Goal: Task Accomplishment & Management: Manage account settings

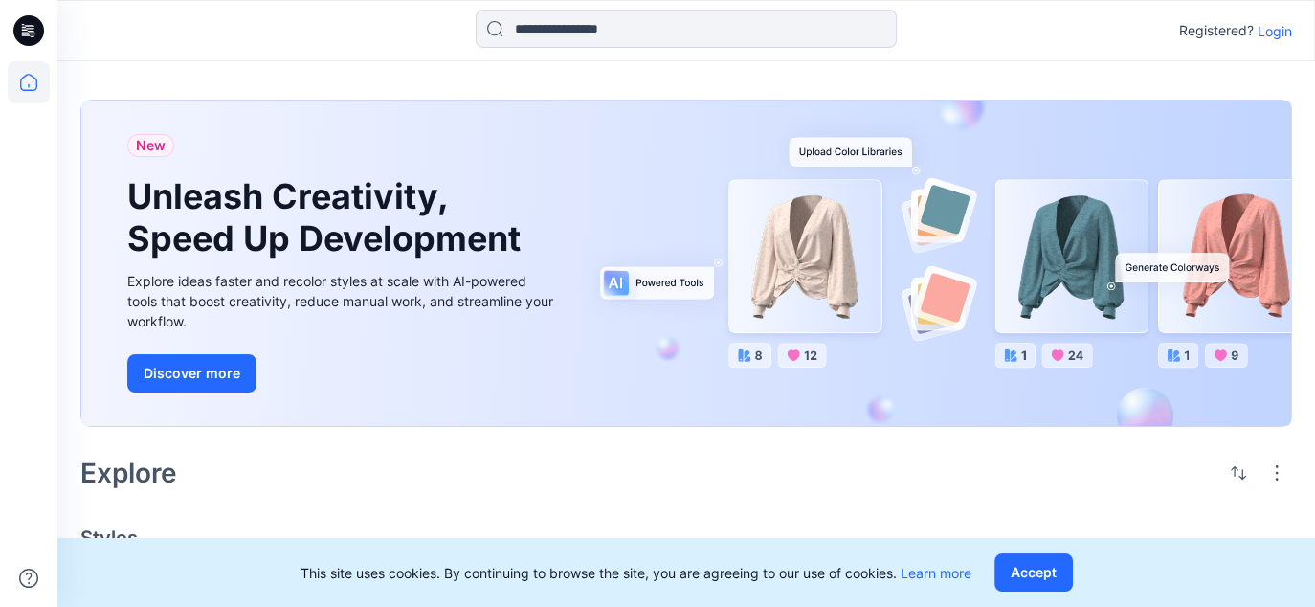
click at [1275, 32] on p "Login" at bounding box center [1274, 31] width 34 height 20
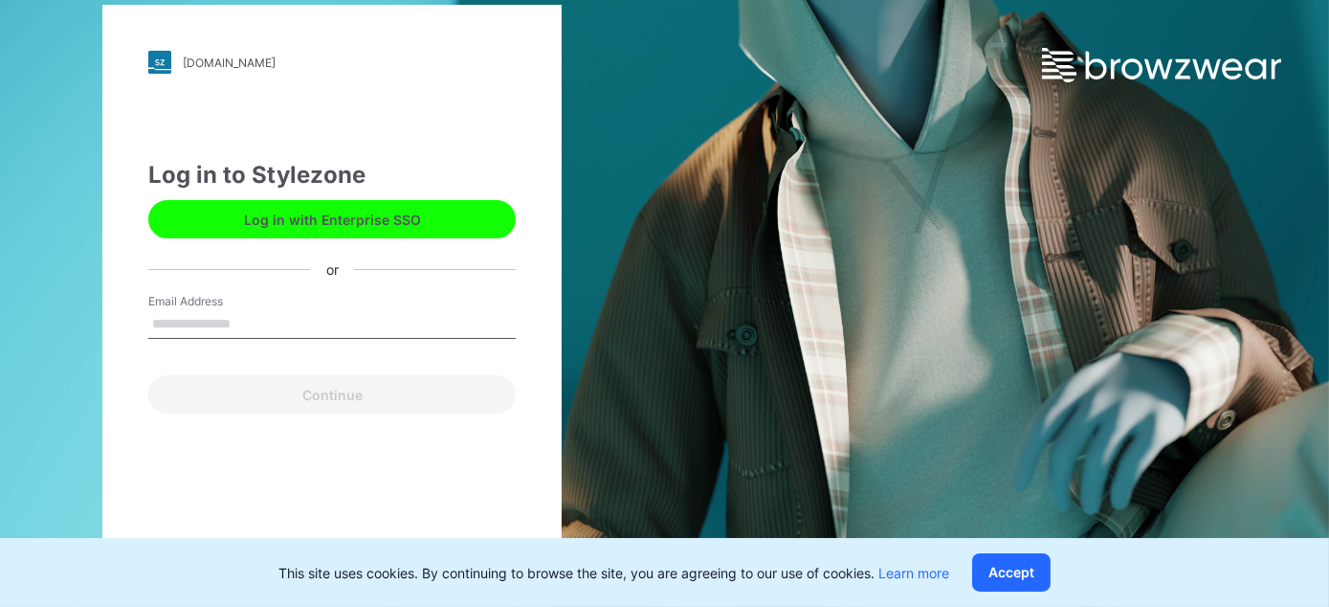
click at [231, 317] on input "Email Address" at bounding box center [331, 324] width 367 height 29
type input "**********"
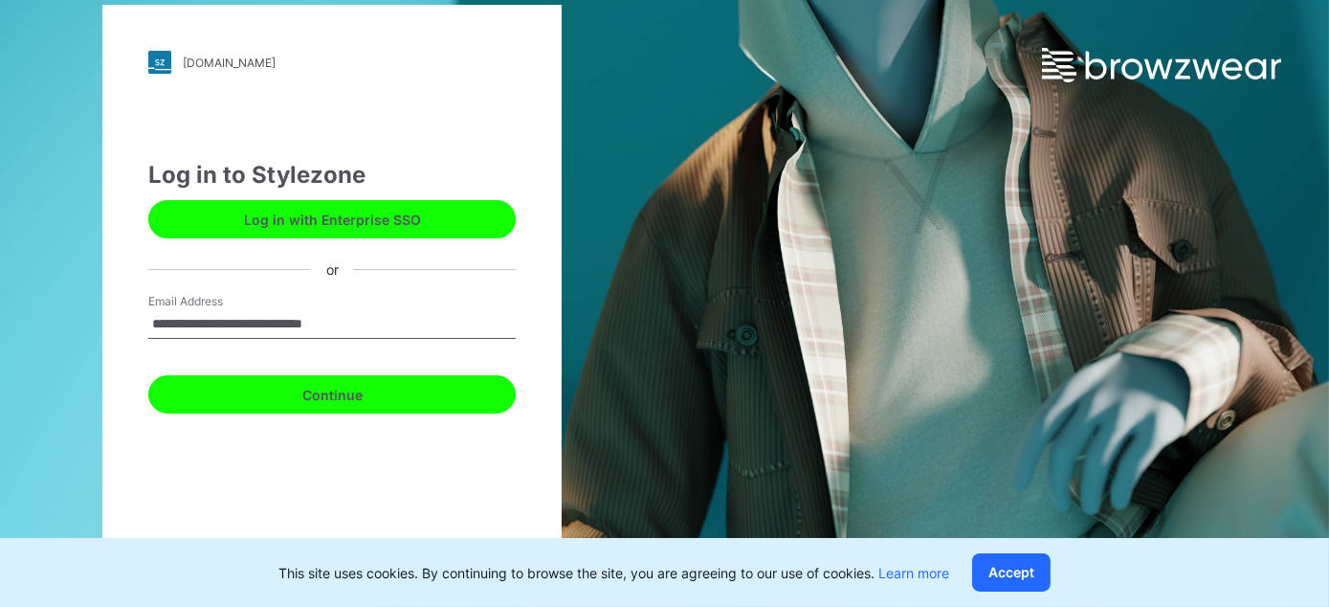
click at [281, 383] on button "Continue" at bounding box center [331, 394] width 367 height 38
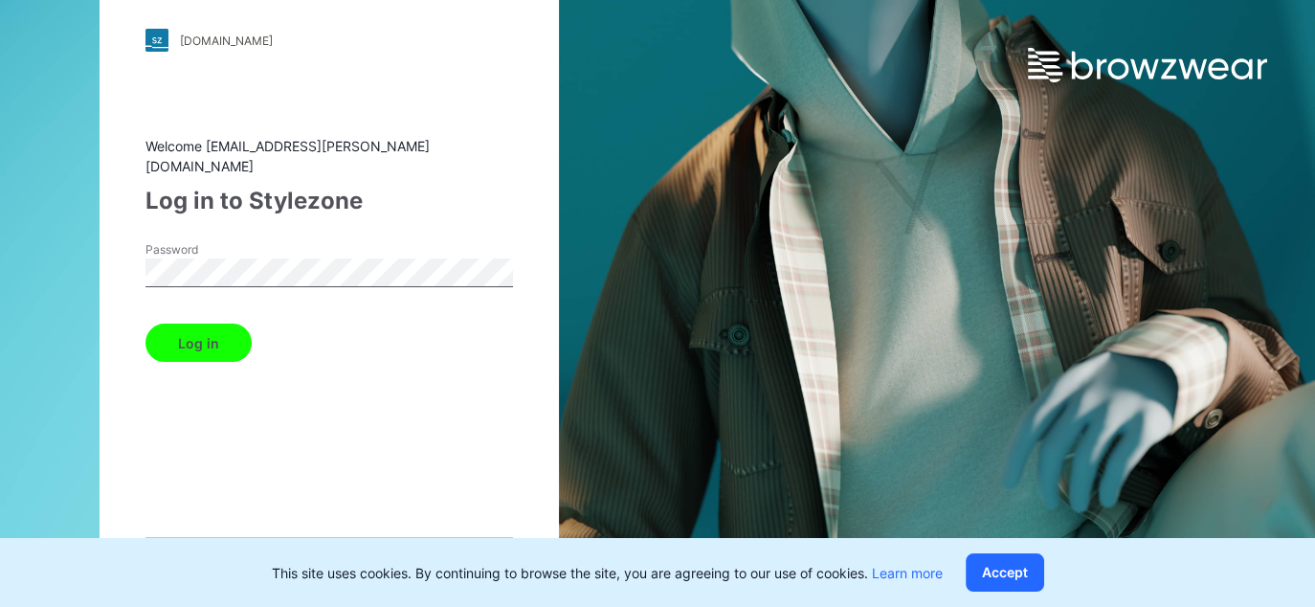
click at [220, 334] on button "Log in" at bounding box center [198, 342] width 106 height 38
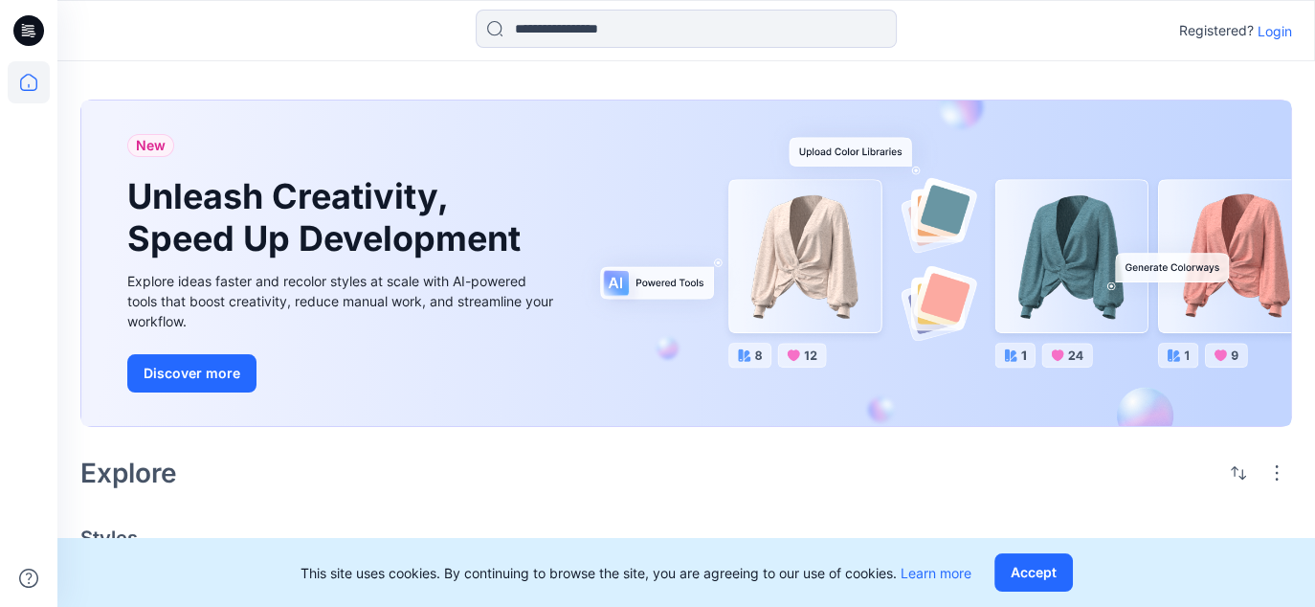
click at [1279, 41] on div "Registered? Login" at bounding box center [1235, 30] width 113 height 23
click at [1279, 31] on p "Login" at bounding box center [1274, 31] width 34 height 20
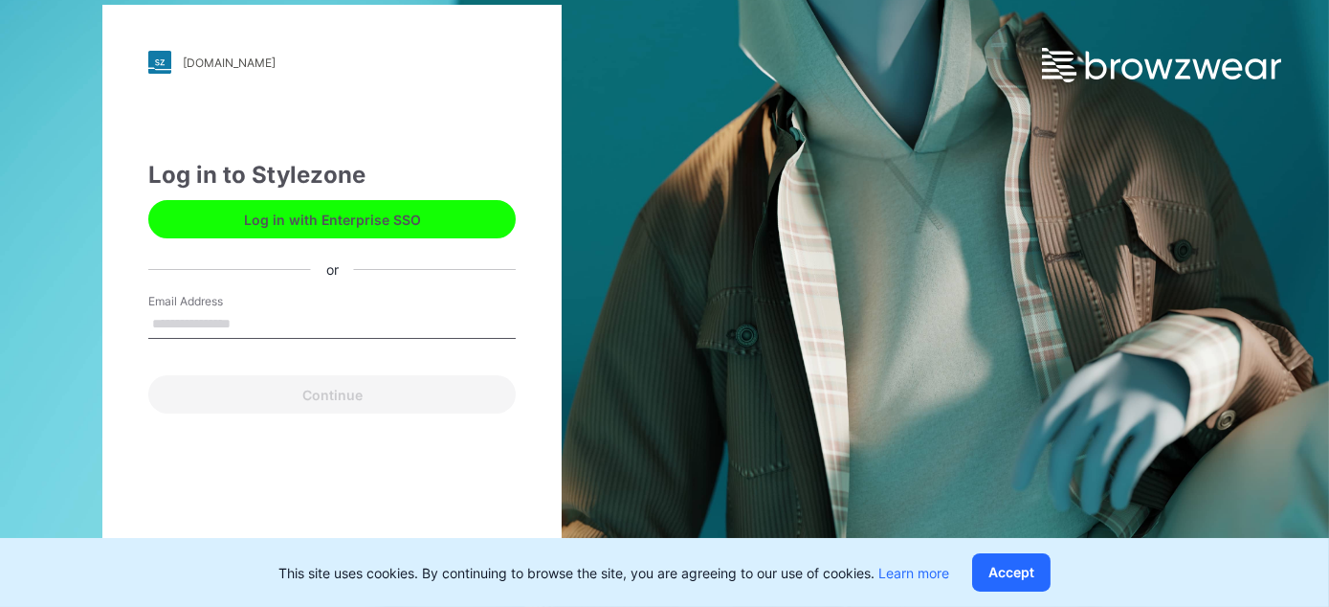
click at [222, 325] on input "Email Address" at bounding box center [331, 324] width 367 height 29
type input "**********"
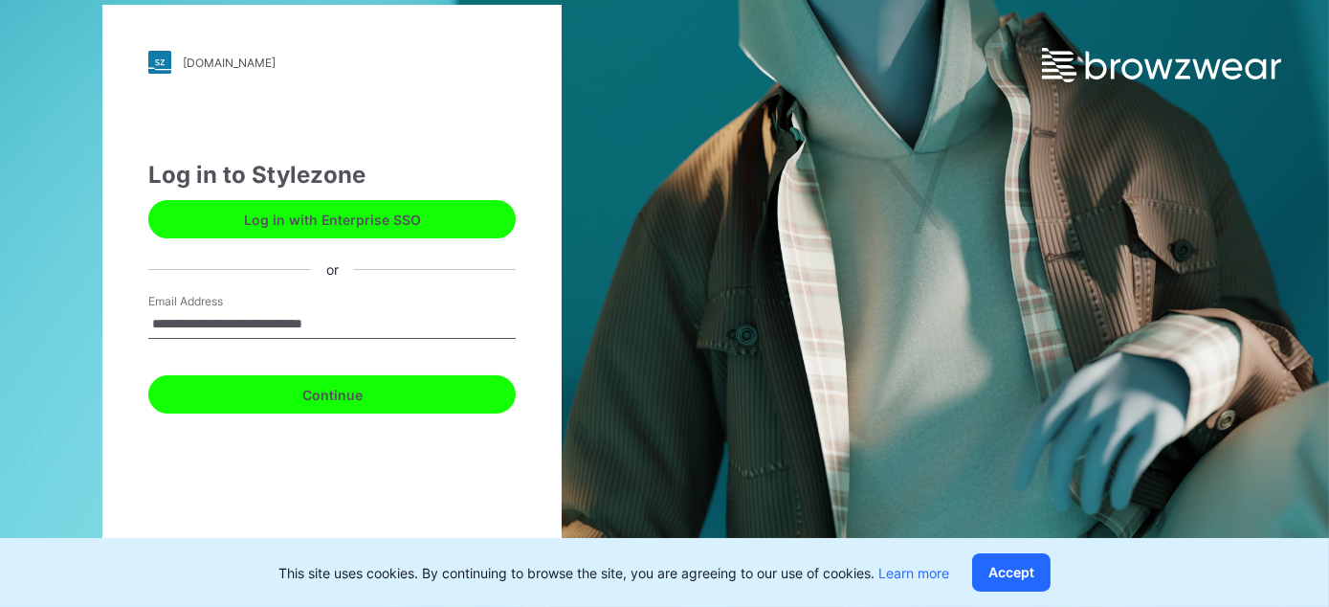
click at [317, 400] on button "Continue" at bounding box center [331, 394] width 367 height 38
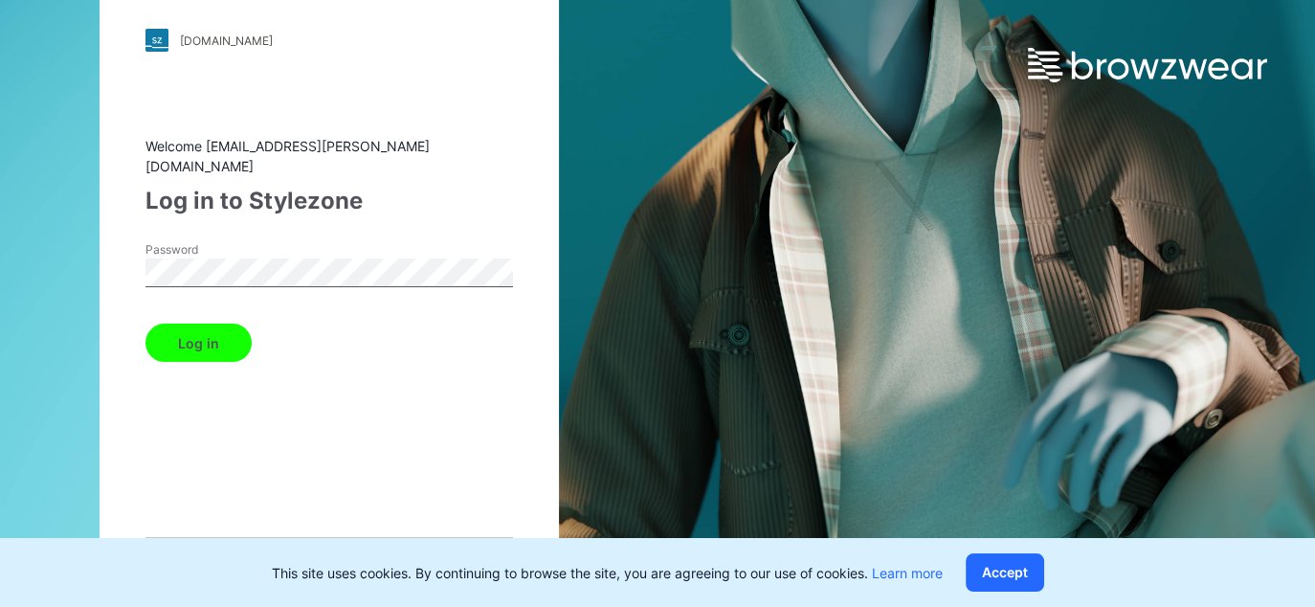
click at [145, 323] on button "Log in" at bounding box center [198, 342] width 106 height 38
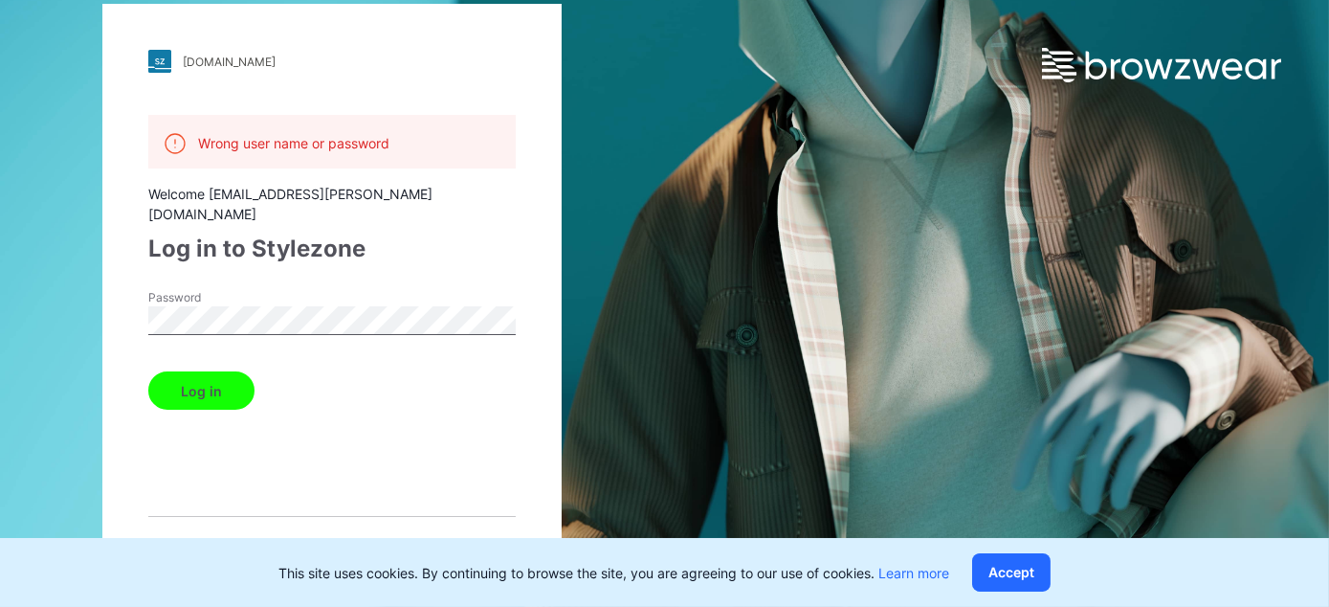
click at [618, 222] on div "kontoor.stylezone.com Loading... Wrong user name or password Welcome amber.beas…" at bounding box center [332, 303] width 665 height 607
click at [229, 540] on span "Forget your password?" at bounding box center [212, 548] width 128 height 17
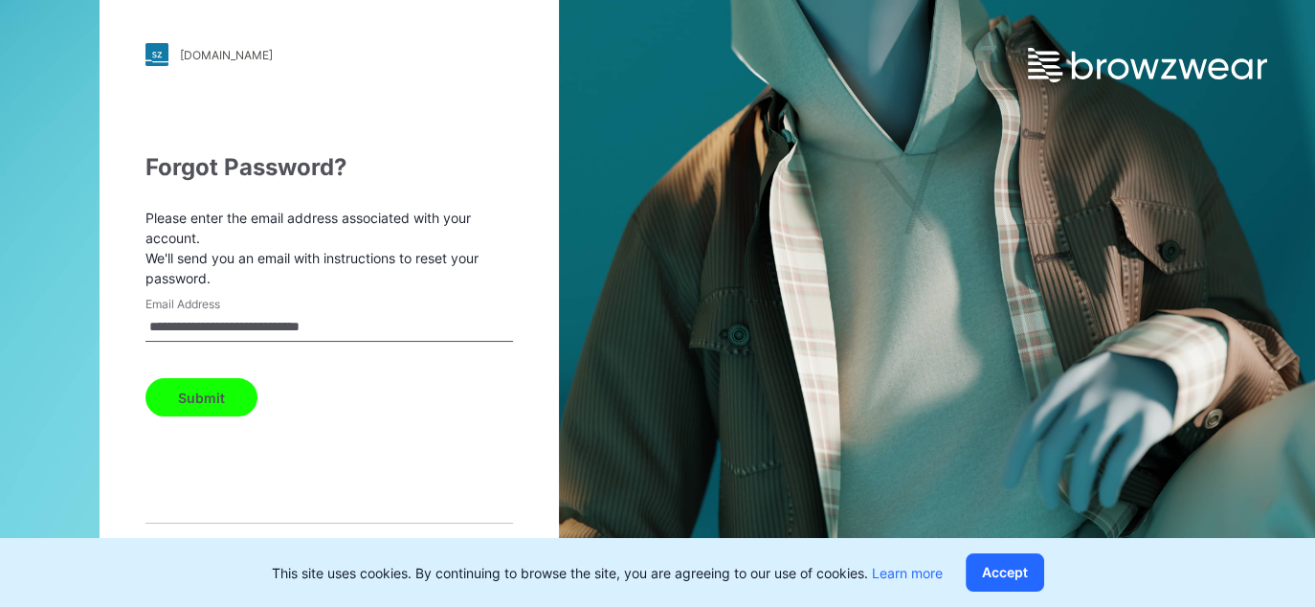
click at [186, 401] on button "Submit" at bounding box center [201, 397] width 112 height 38
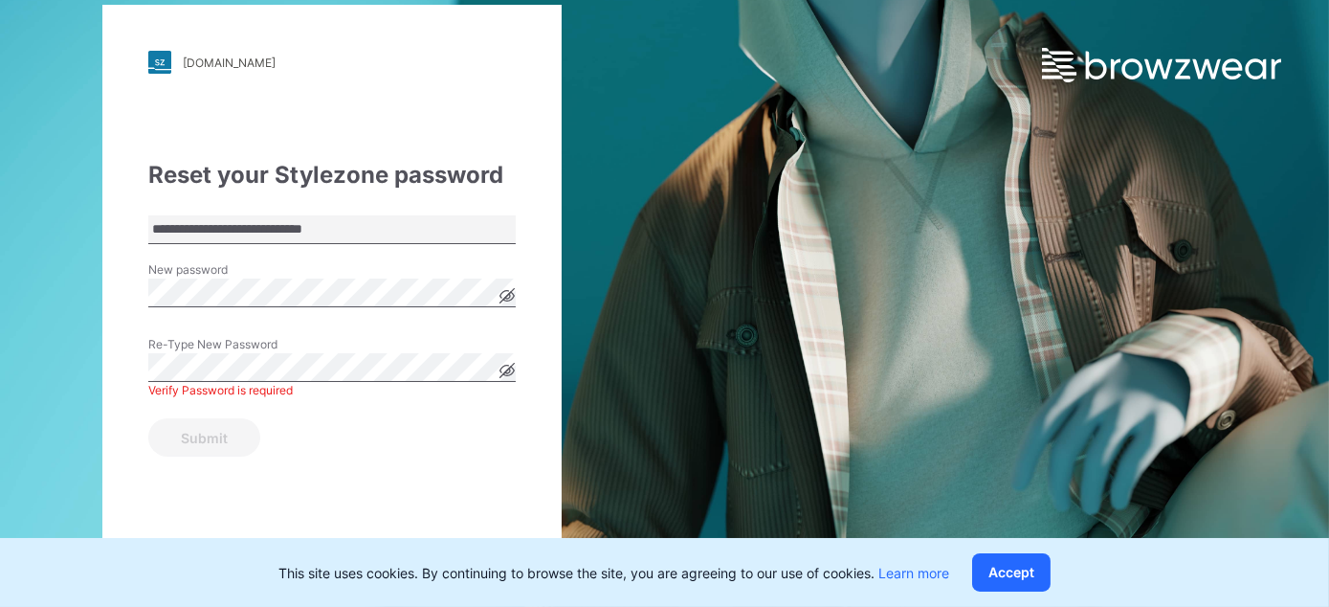
click at [134, 300] on div "**********" at bounding box center [331, 303] width 459 height 597
click at [504, 298] on g at bounding box center [507, 296] width 14 height 14
click at [510, 292] on icon at bounding box center [507, 296] width 14 height 11
click at [507, 372] on icon at bounding box center [507, 370] width 5 height 5
click at [507, 372] on icon at bounding box center [507, 370] width 6 height 6
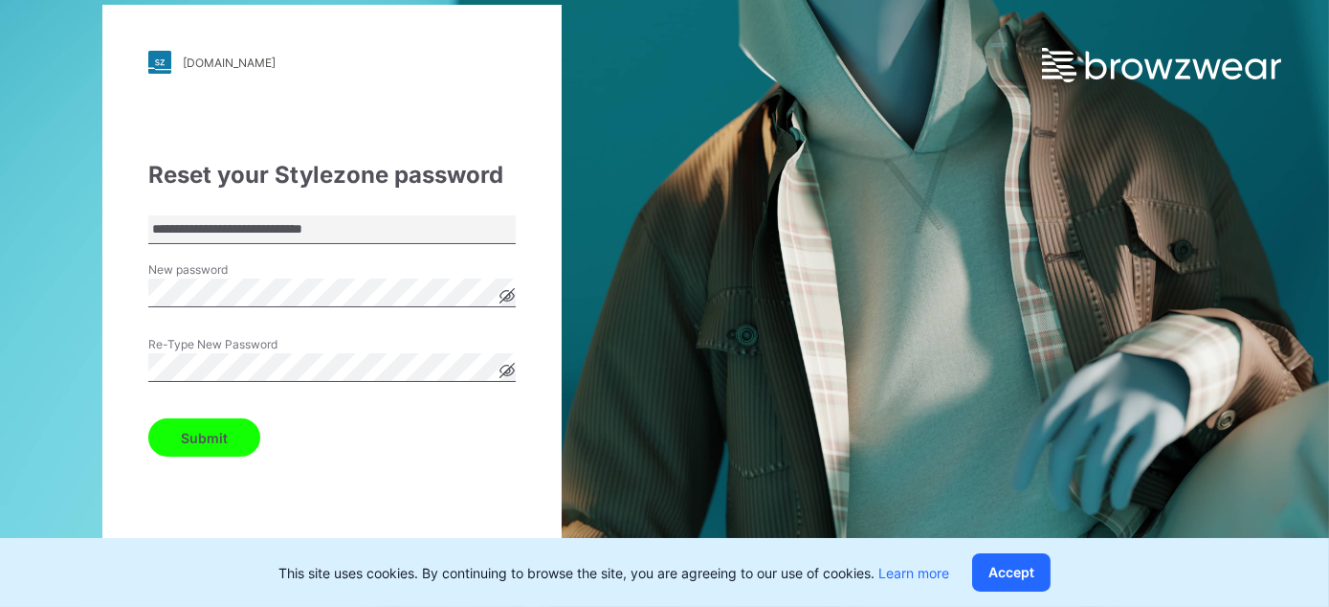
click at [208, 451] on button "Submit" at bounding box center [204, 437] width 112 height 38
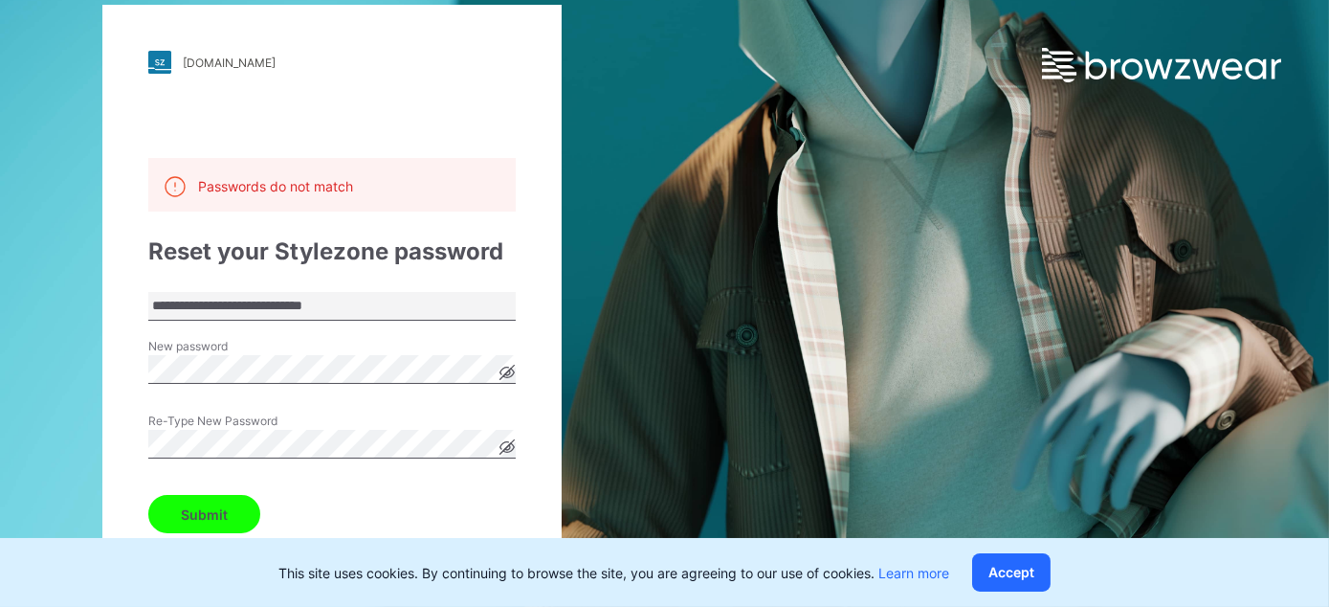
click at [509, 379] on icon at bounding box center [507, 372] width 15 height 15
click at [251, 508] on button "Submit" at bounding box center [204, 514] width 112 height 38
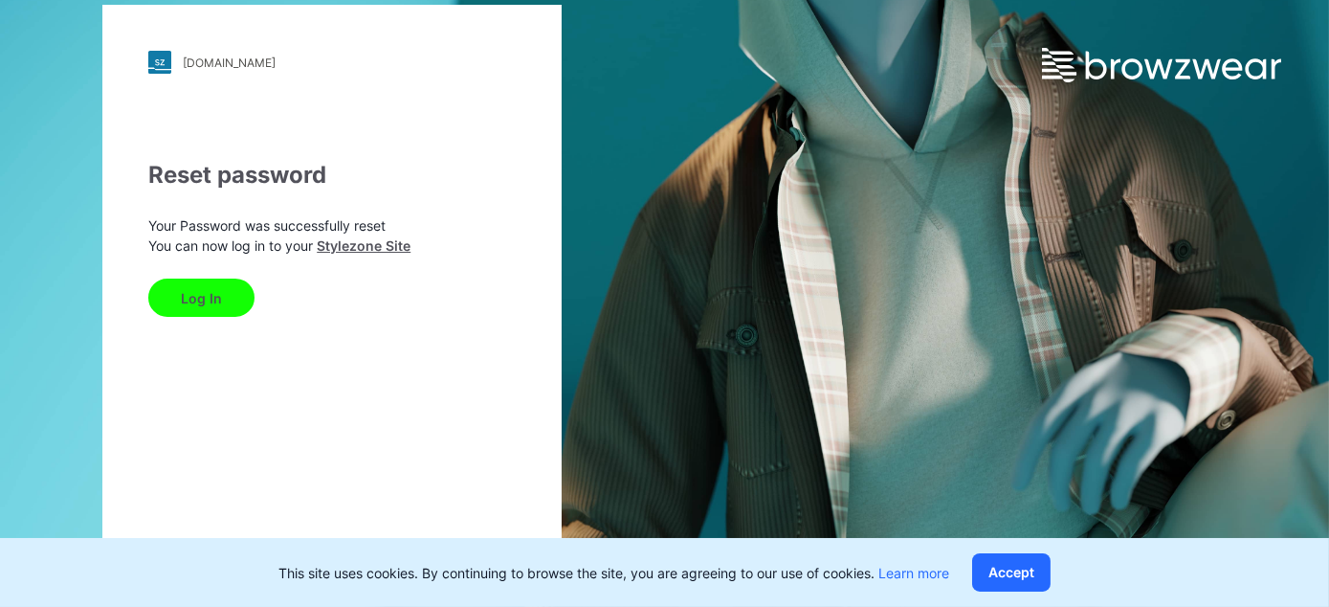
click at [206, 303] on button "Log In" at bounding box center [201, 297] width 106 height 38
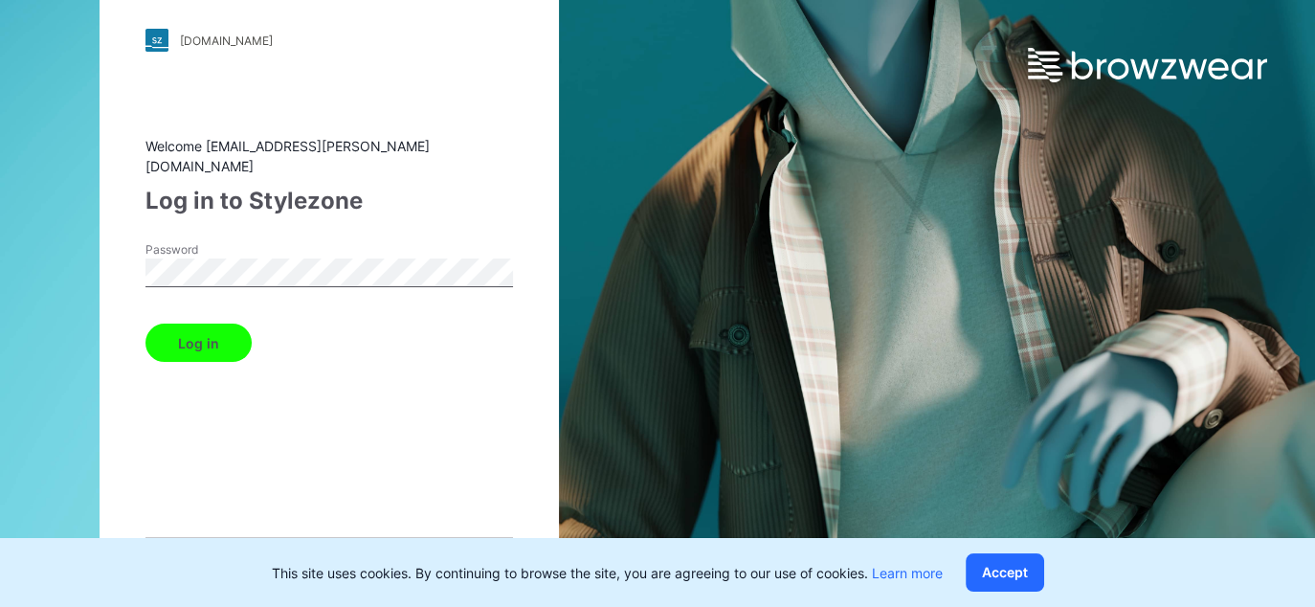
click at [200, 339] on button "Log in" at bounding box center [198, 342] width 106 height 38
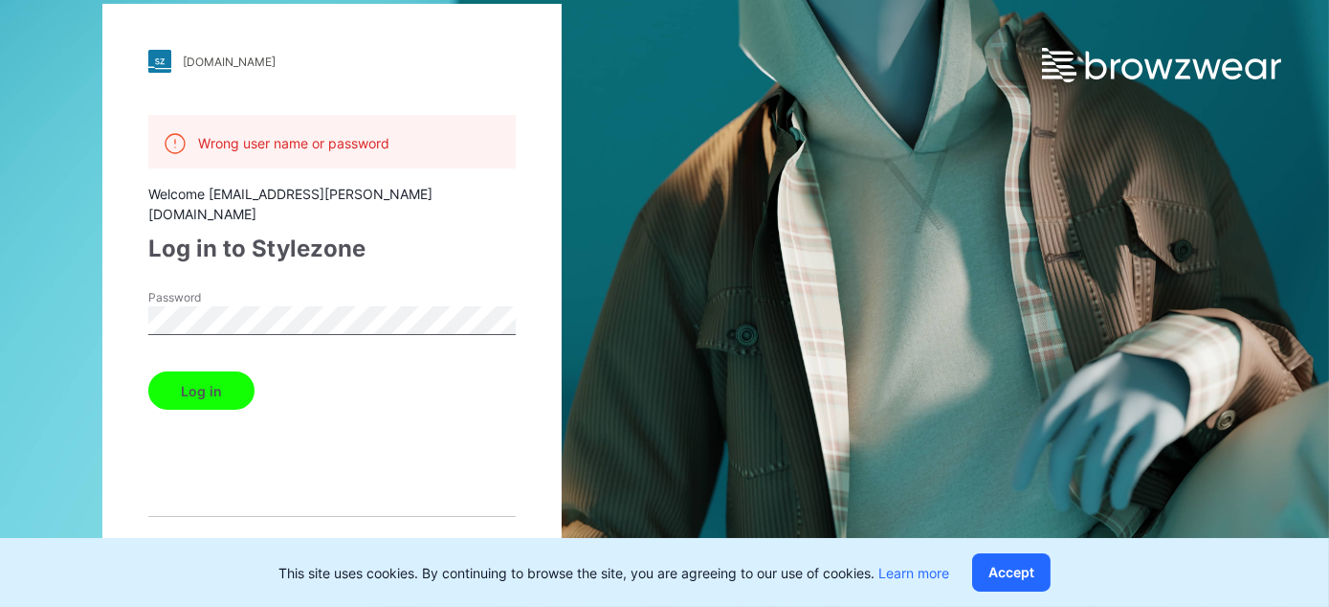
click at [148, 371] on button "Log in" at bounding box center [201, 390] width 106 height 38
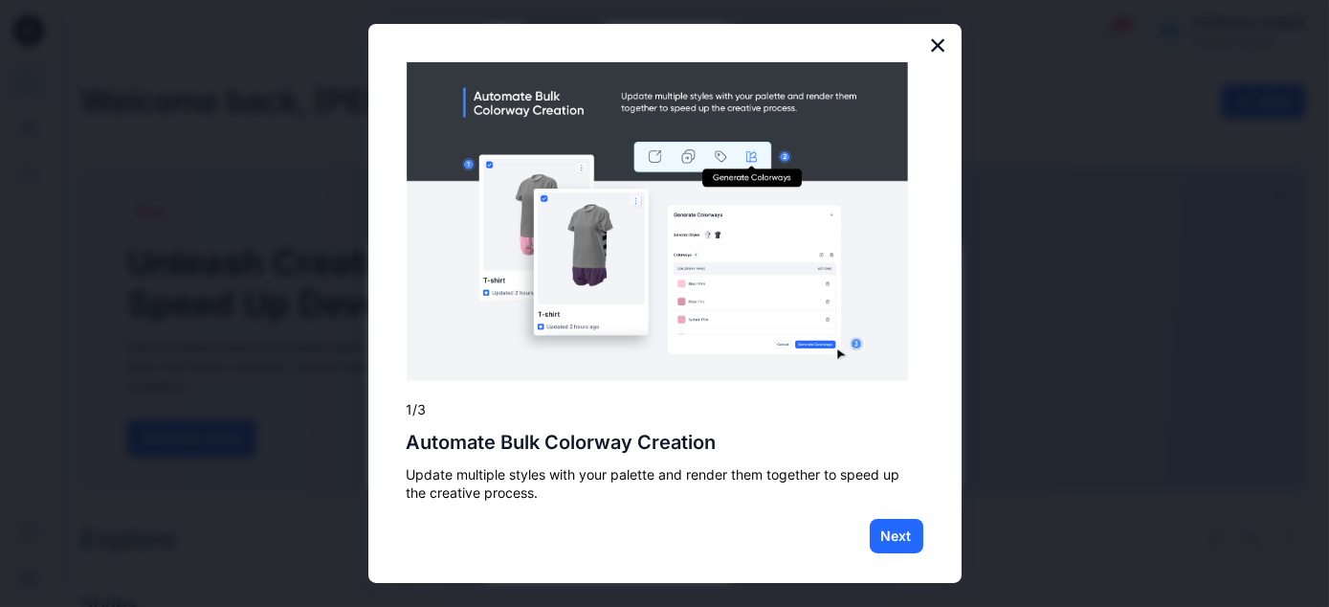
click at [929, 50] on button "×" at bounding box center [938, 45] width 18 height 31
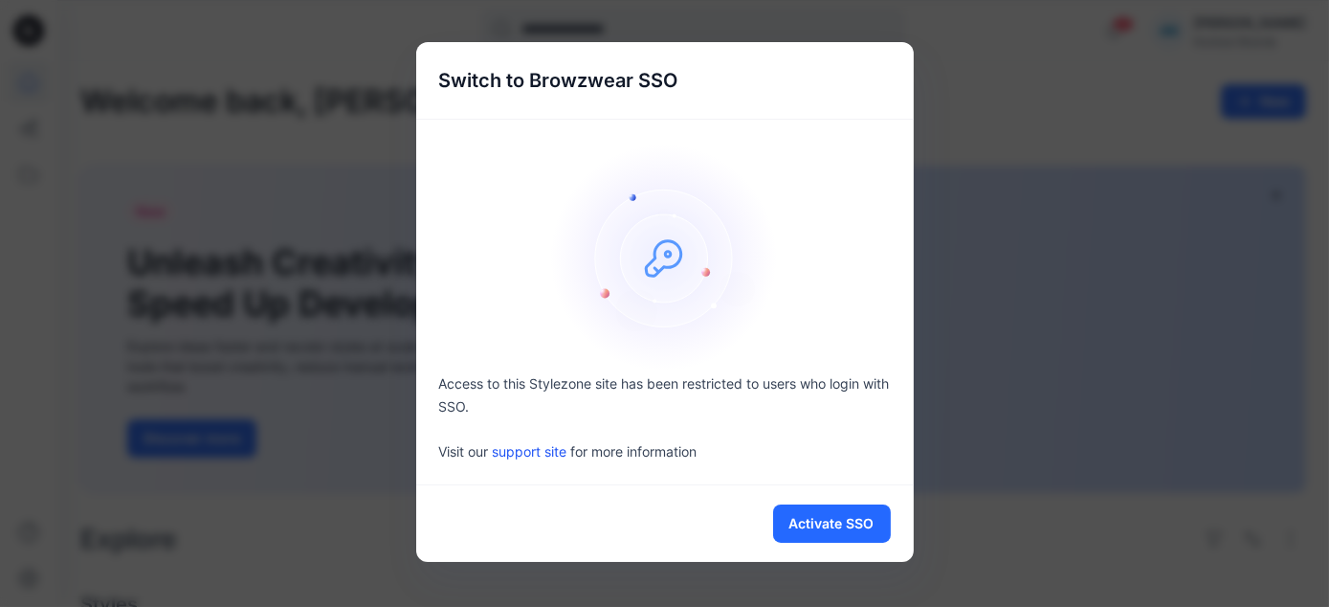
click at [1053, 124] on div "Switch to Browzwear SSO Access to this Stylezone site has been restricted to us…" at bounding box center [664, 303] width 1329 height 607
click at [852, 525] on button "Activate SSO" at bounding box center [832, 523] width 118 height 38
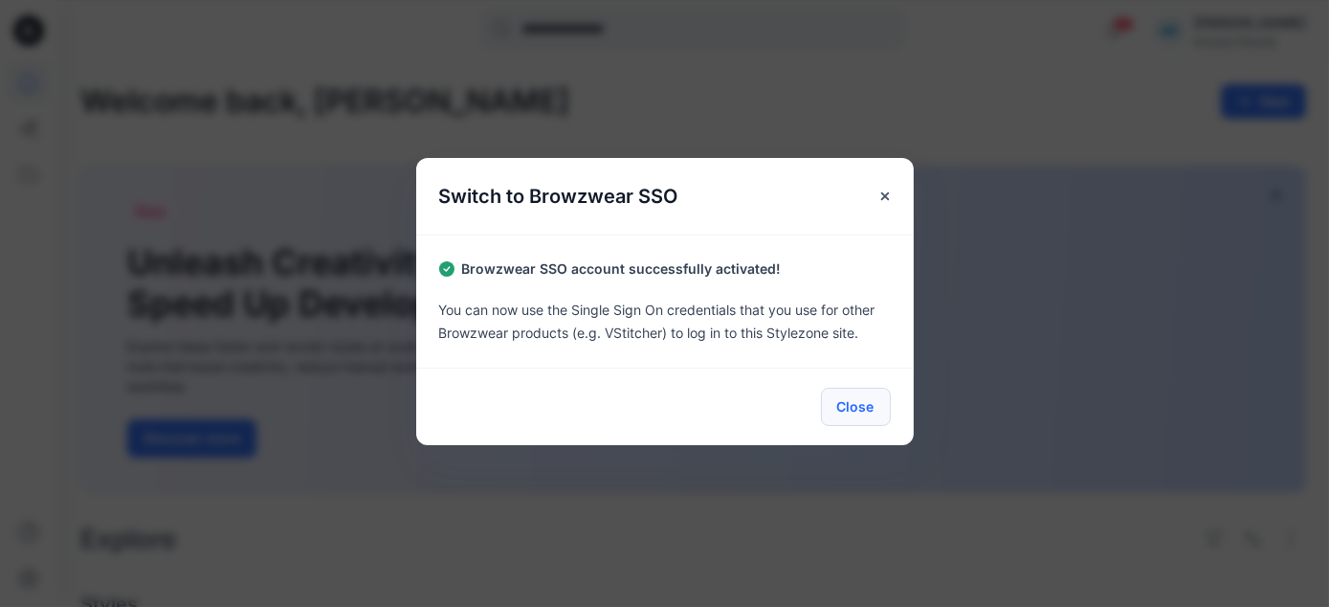
click at [853, 408] on button "Close" at bounding box center [856, 407] width 70 height 38
click at [835, 404] on button "Close" at bounding box center [856, 407] width 70 height 38
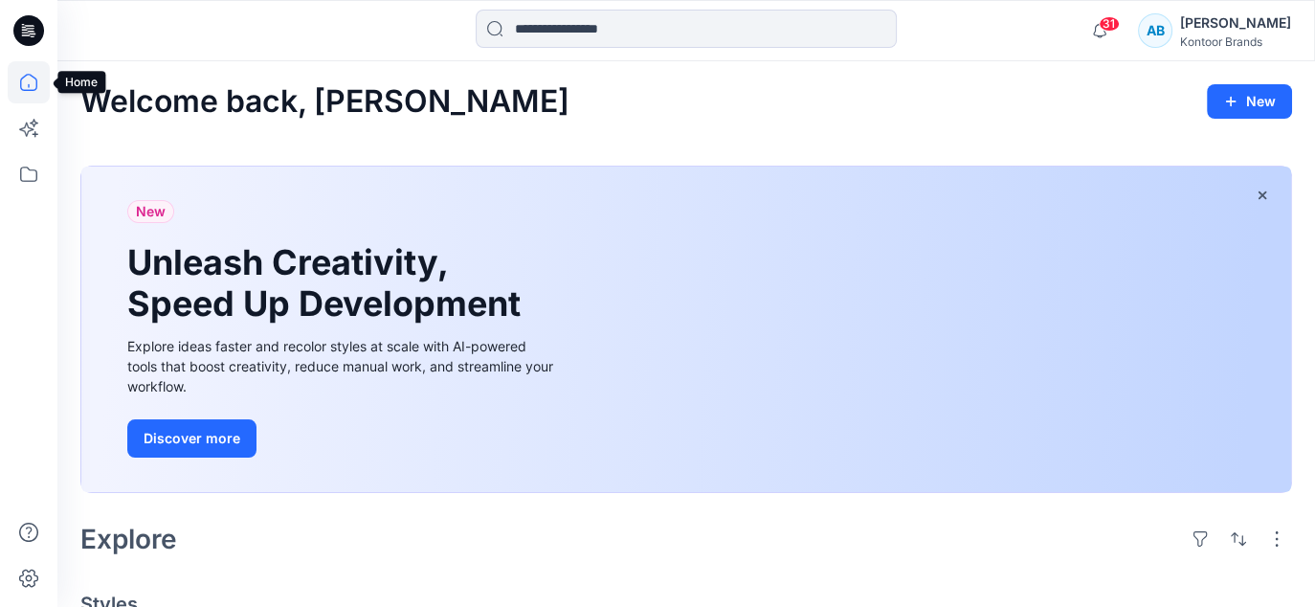
click at [29, 84] on icon at bounding box center [28, 86] width 1 height 4
click at [37, 173] on icon at bounding box center [29, 174] width 42 height 42
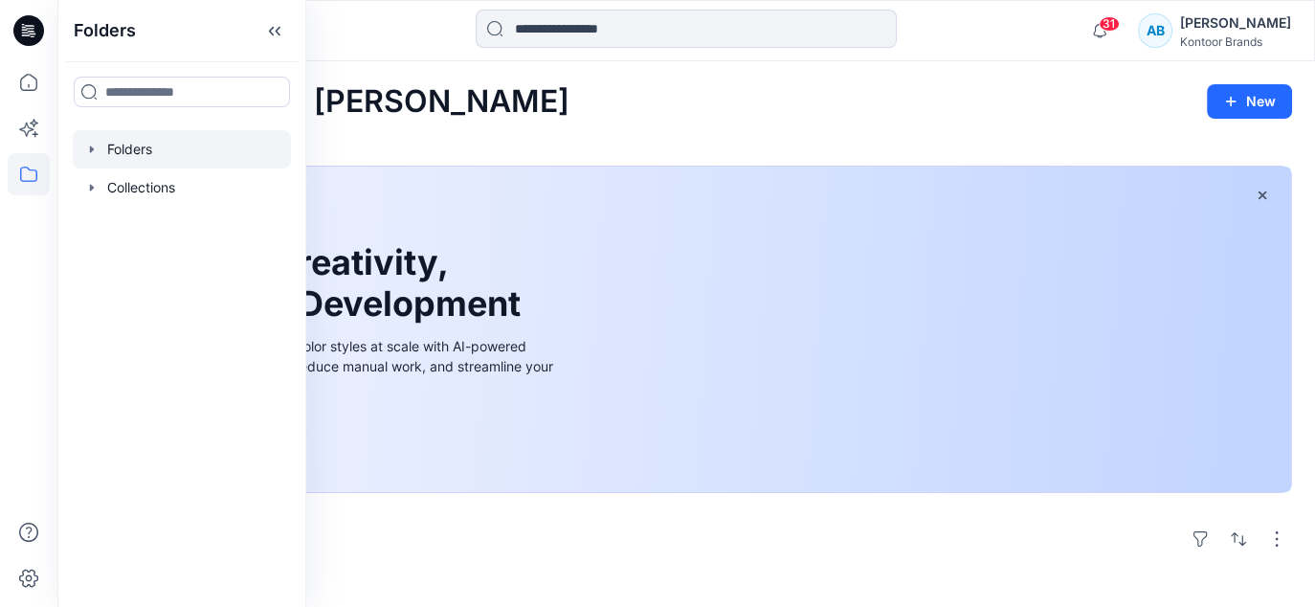
click at [143, 153] on div at bounding box center [182, 149] width 218 height 38
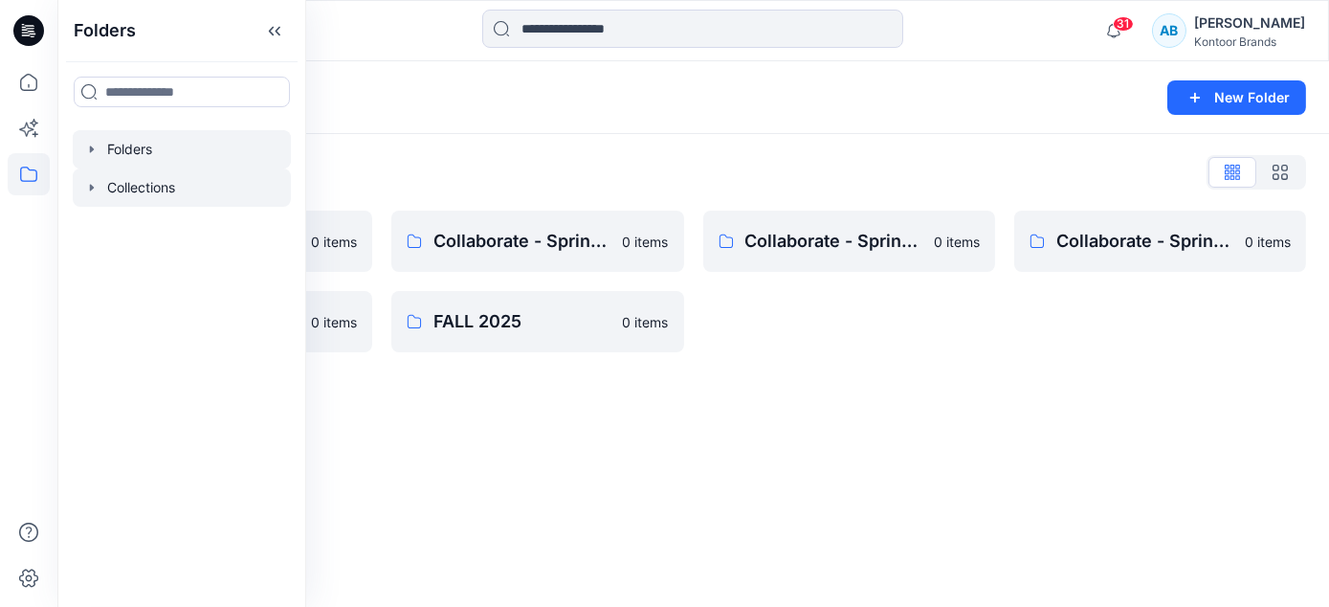
click at [100, 193] on div at bounding box center [182, 187] width 218 height 38
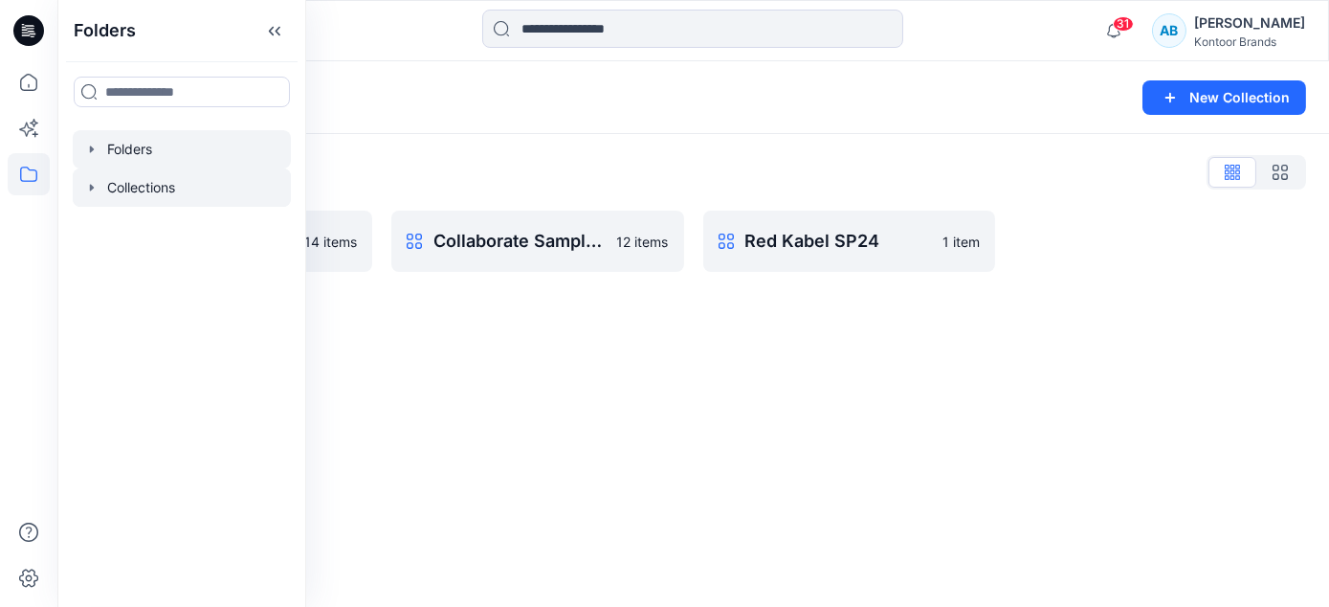
click at [164, 150] on div at bounding box center [182, 149] width 218 height 38
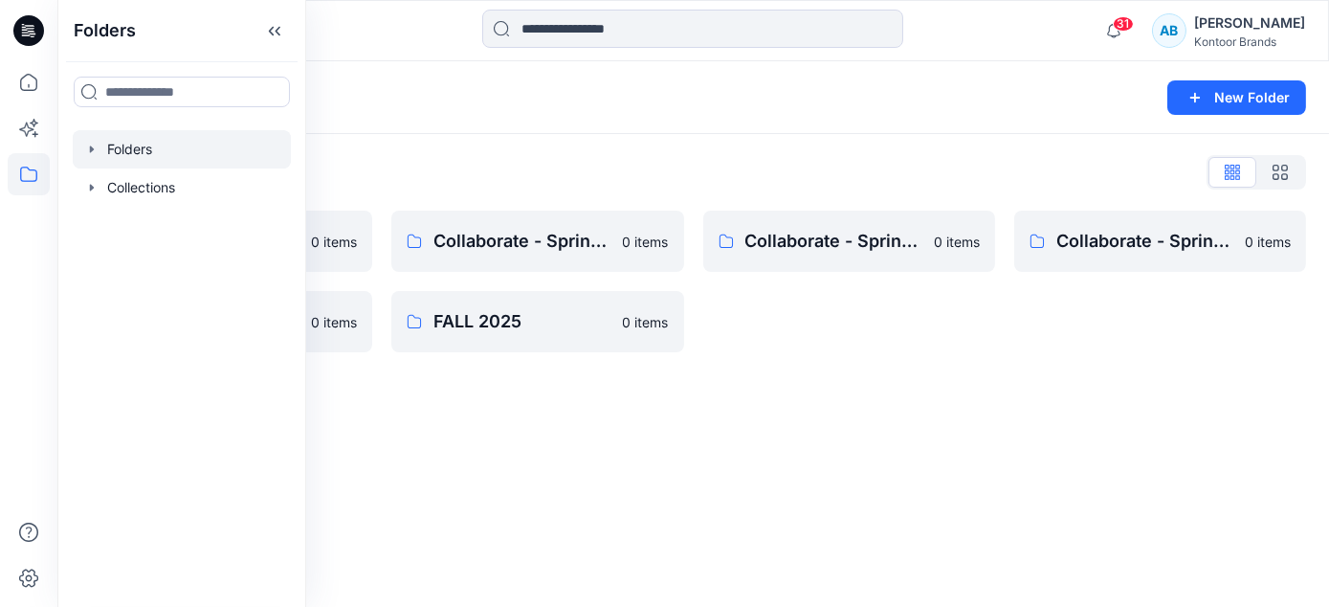
click at [938, 365] on div "Folders List Collaborate - Fall 2023 0 items Collaborate Fall 2024 0 items Coll…" at bounding box center [693, 254] width 1272 height 241
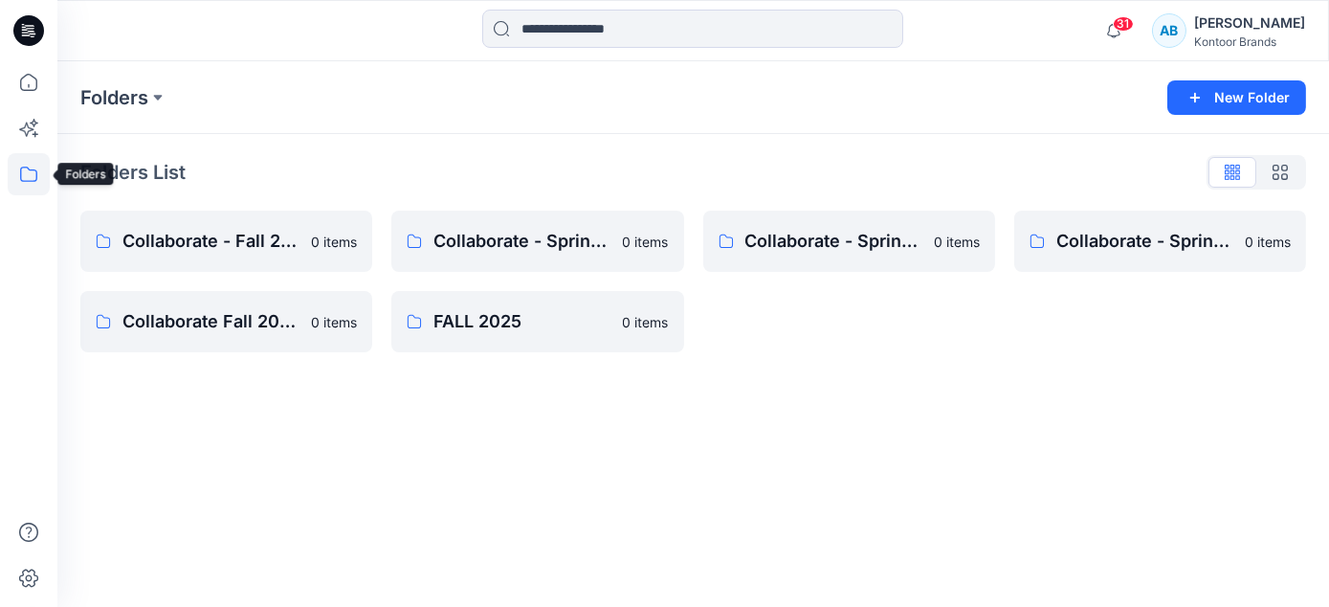
click at [28, 171] on icon at bounding box center [29, 174] width 42 height 42
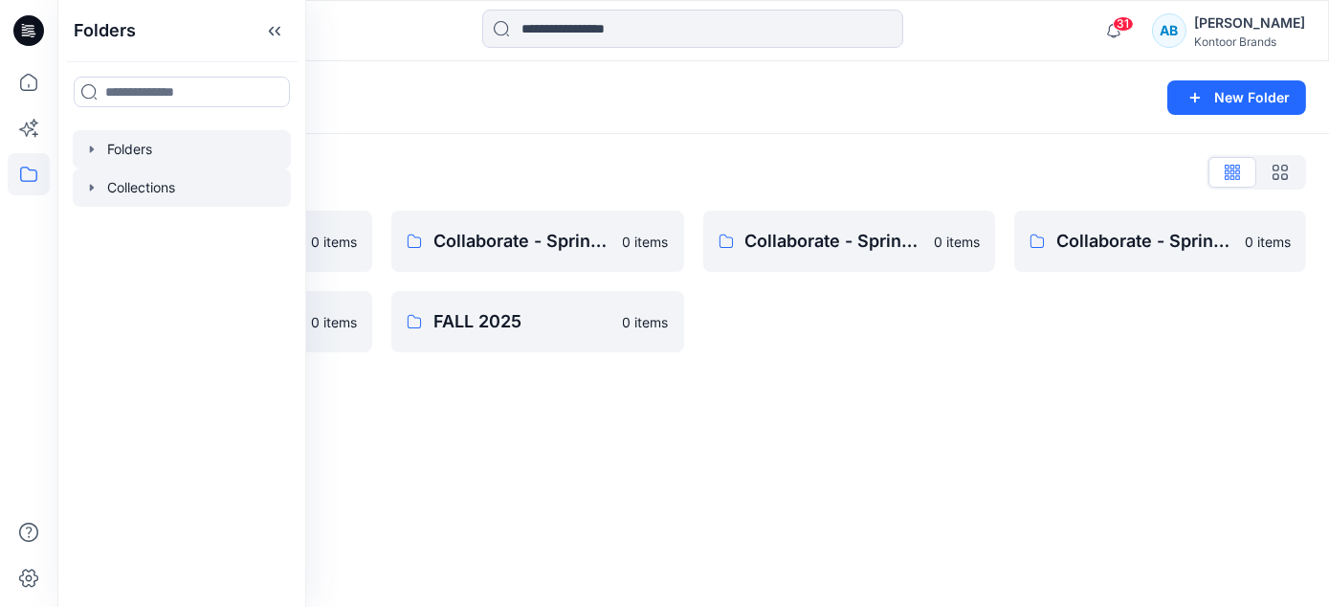
click at [180, 191] on div at bounding box center [182, 187] width 218 height 38
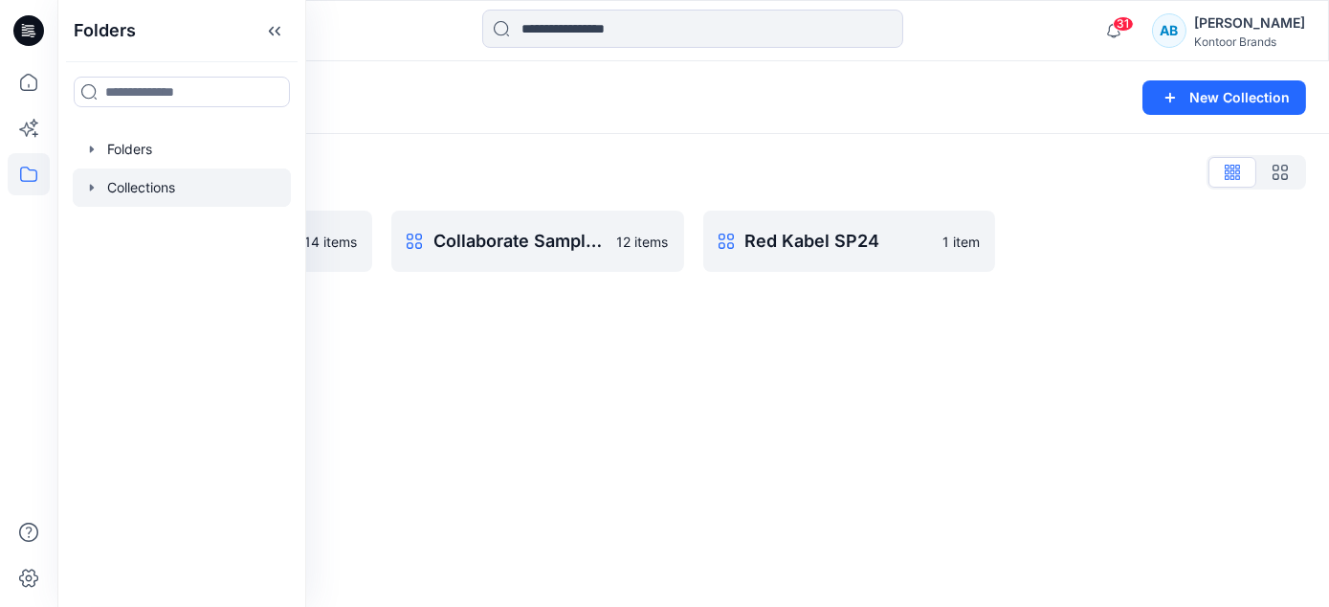
click at [858, 425] on div "Collections New Collection Collections List Collaborate Development Plan 14 ite…" at bounding box center [693, 333] width 1272 height 545
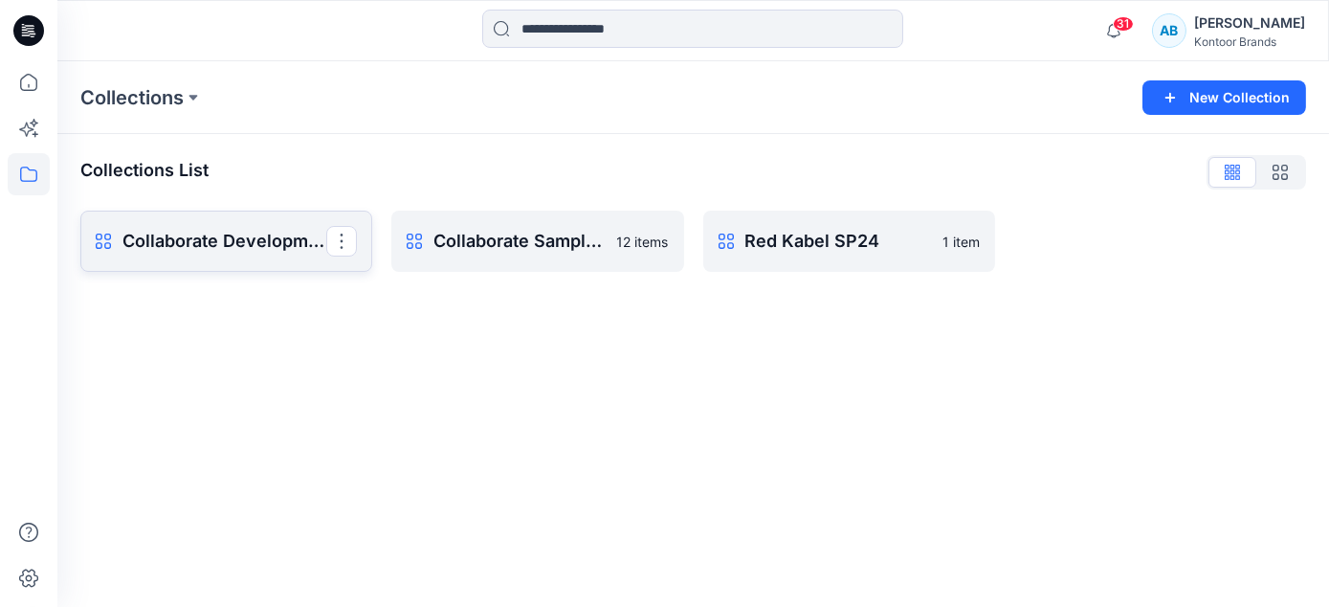
click at [260, 251] on p "Collaborate Development Plan" at bounding box center [224, 241] width 204 height 27
